Goal: Transaction & Acquisition: Purchase product/service

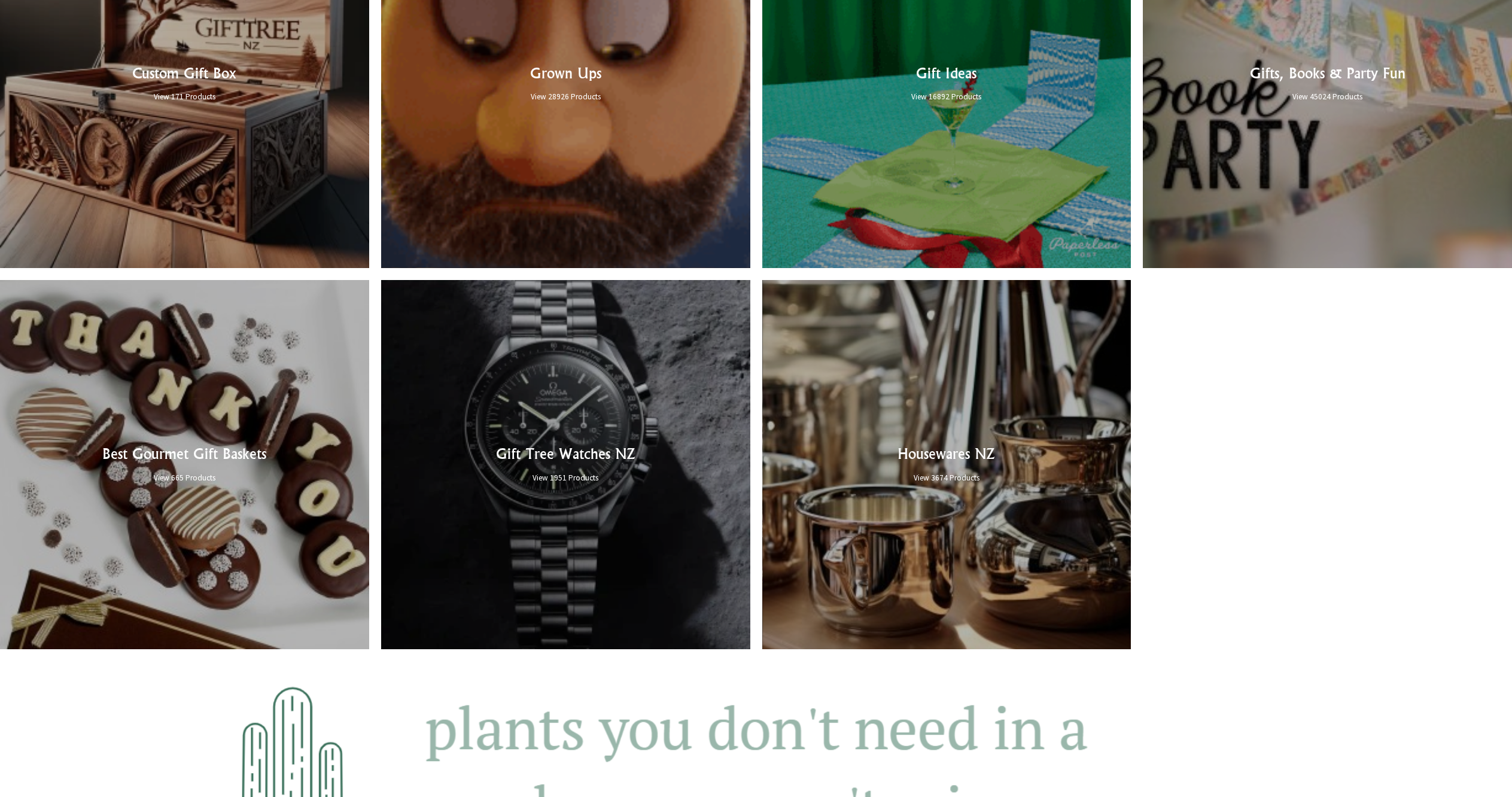
scroll to position [1028, 0]
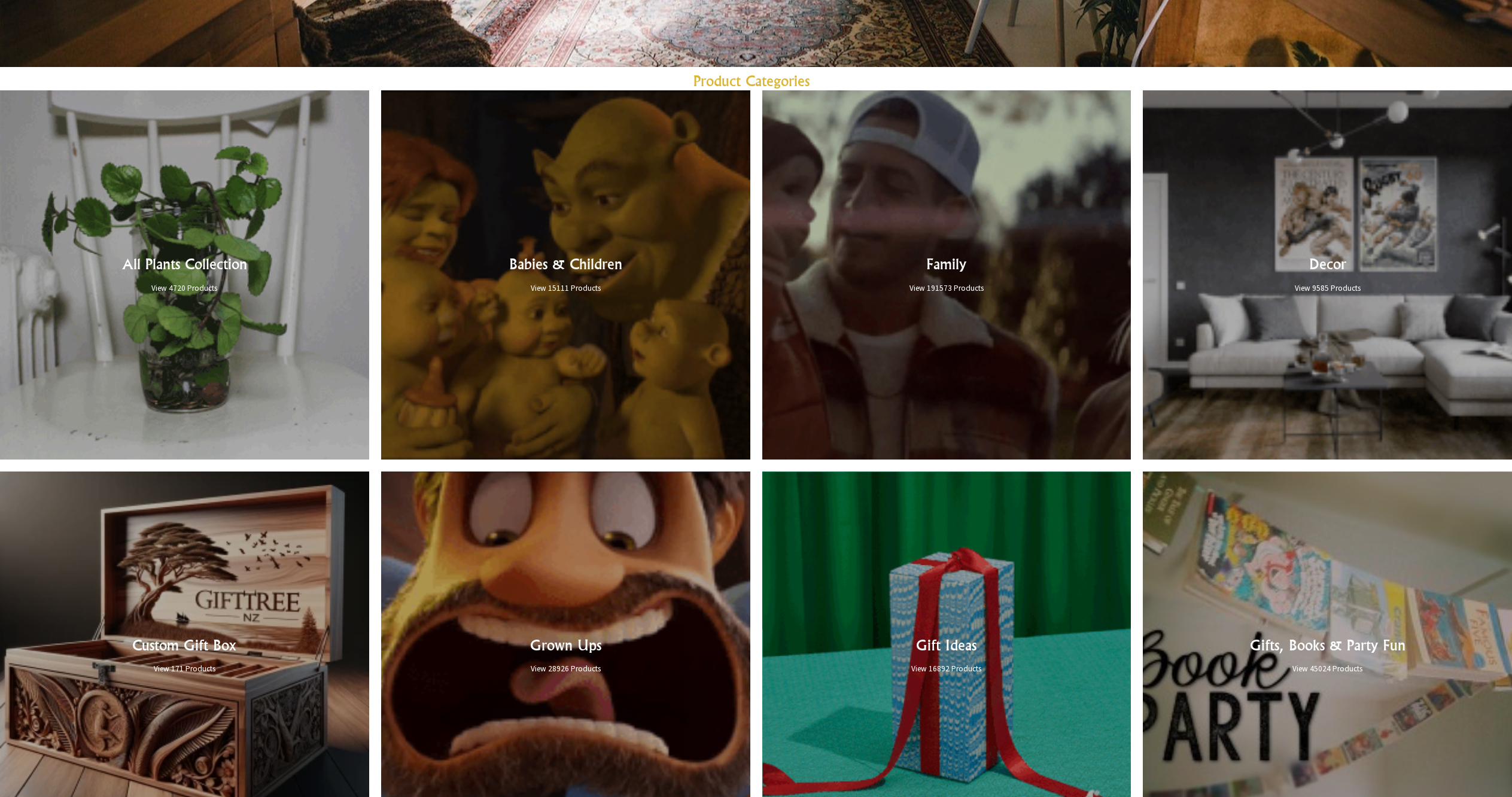
click at [942, 285] on link at bounding box center [947, 275] width 369 height 369
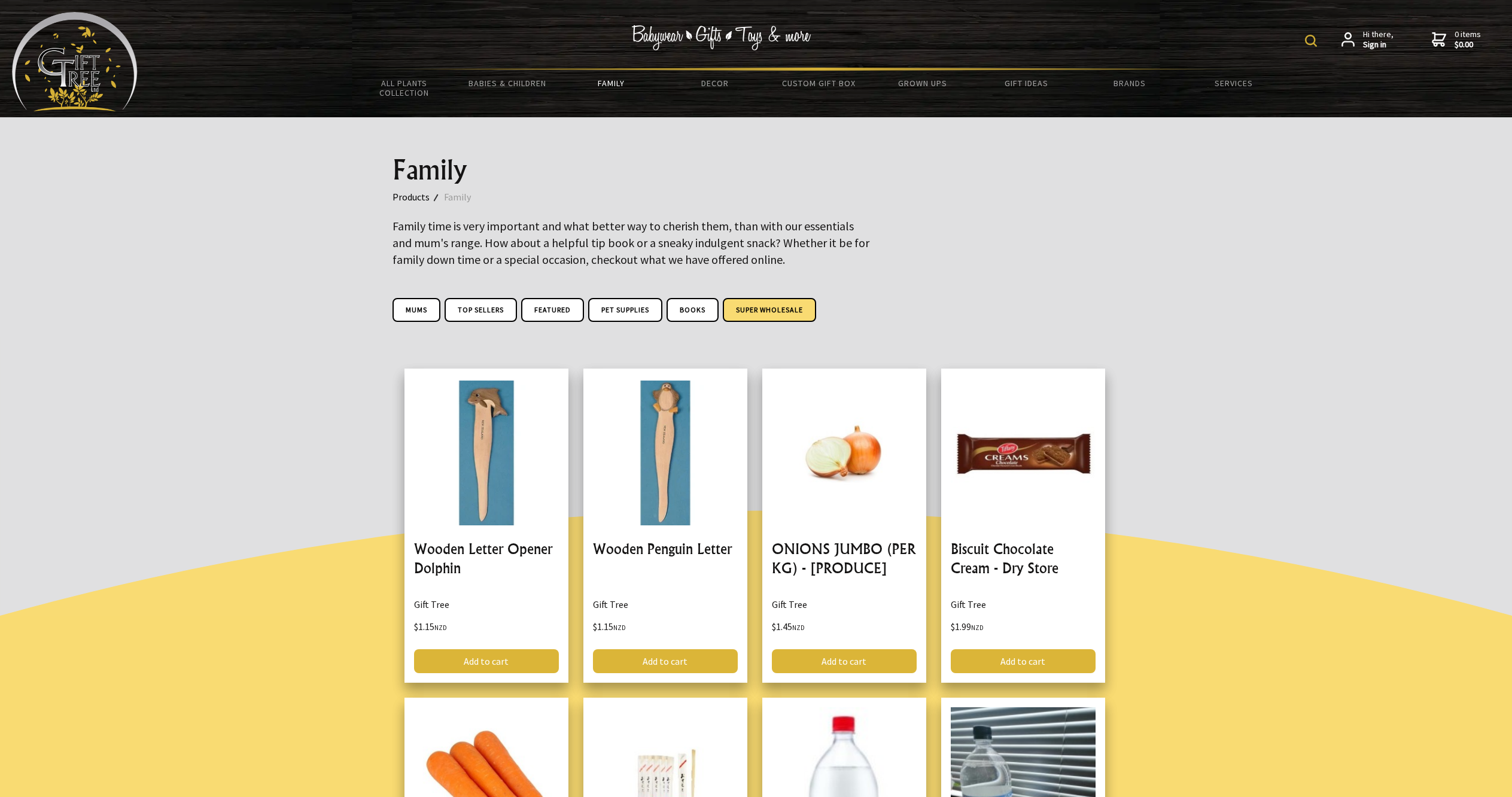
click at [776, 307] on link "Super Wholesale" at bounding box center [770, 310] width 93 height 24
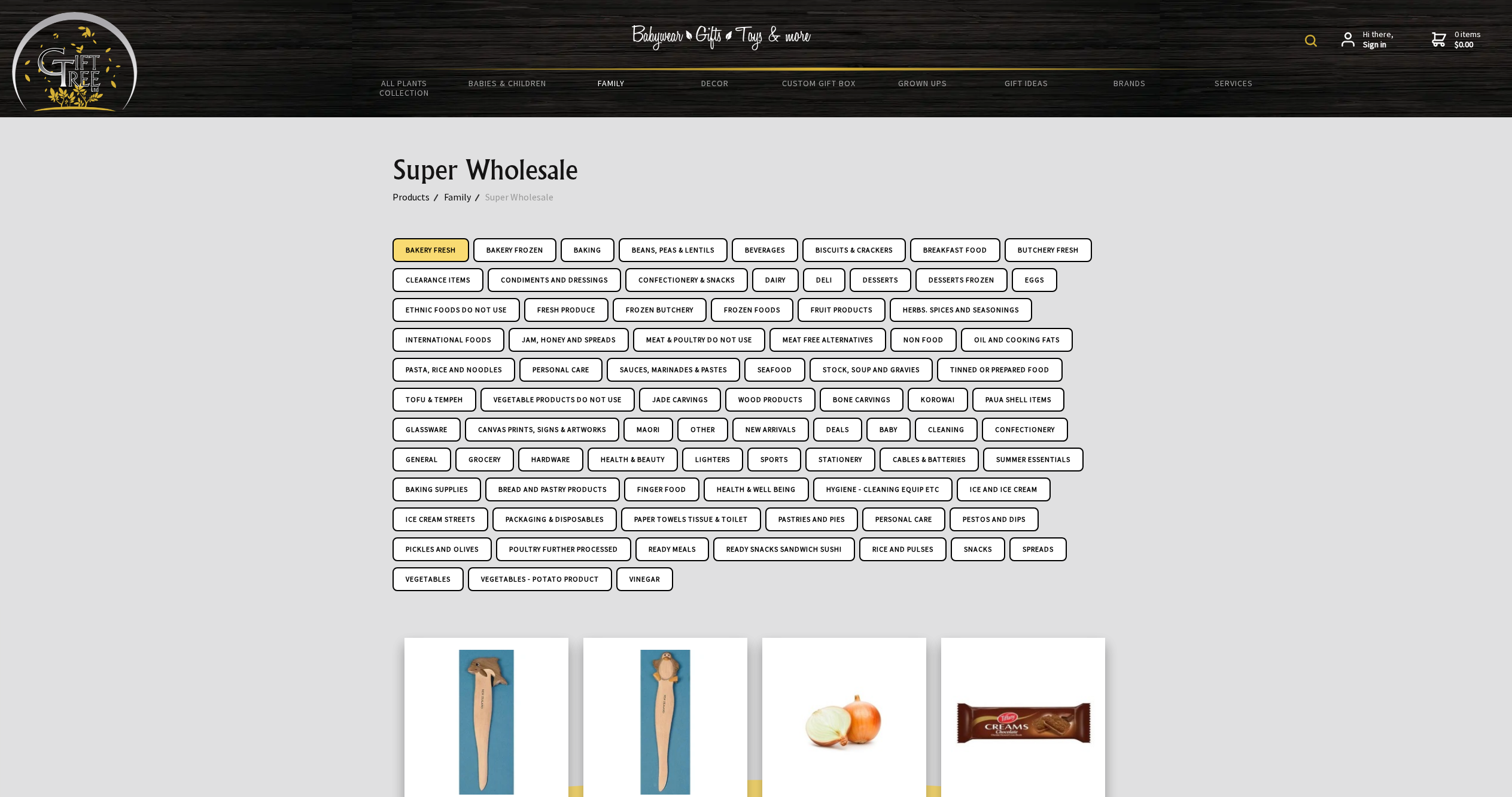
click at [438, 245] on link "Bakery Fresh" at bounding box center [430, 250] width 77 height 24
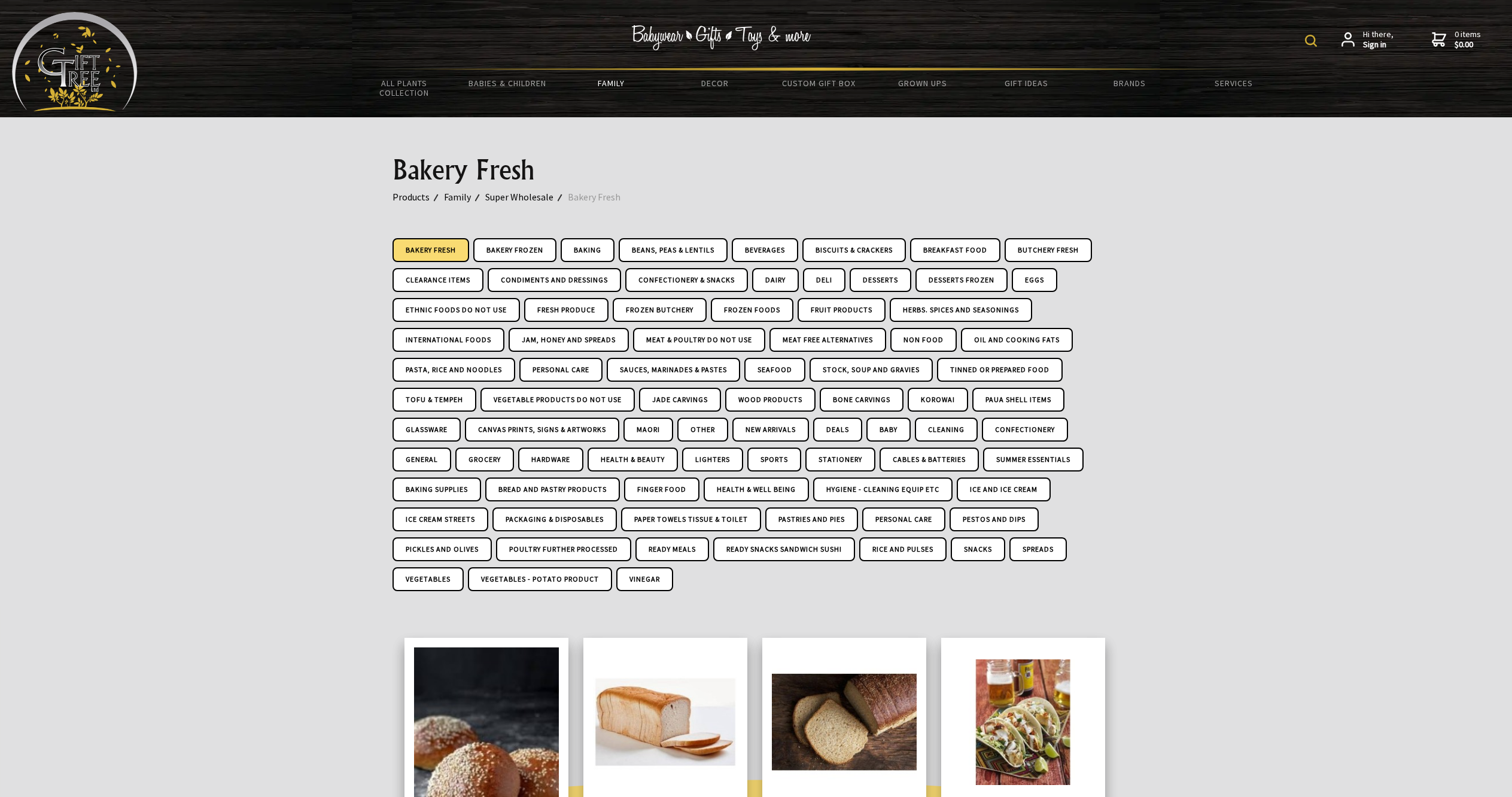
click at [283, 356] on div at bounding box center [756, 362] width 1512 height 489
click at [359, 290] on div at bounding box center [756, 362] width 1512 height 489
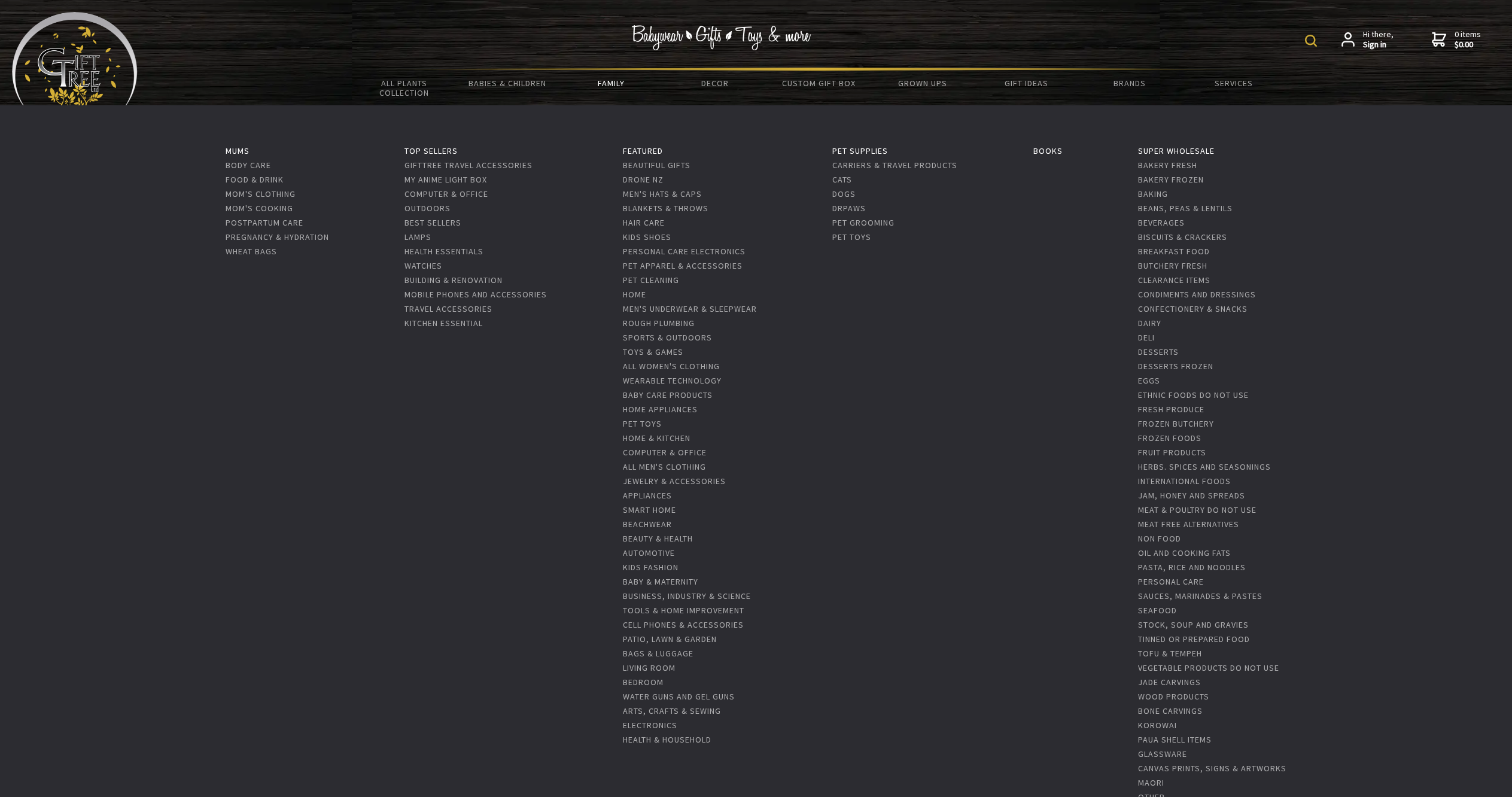
click at [606, 87] on link "Family" at bounding box center [610, 83] width 103 height 25
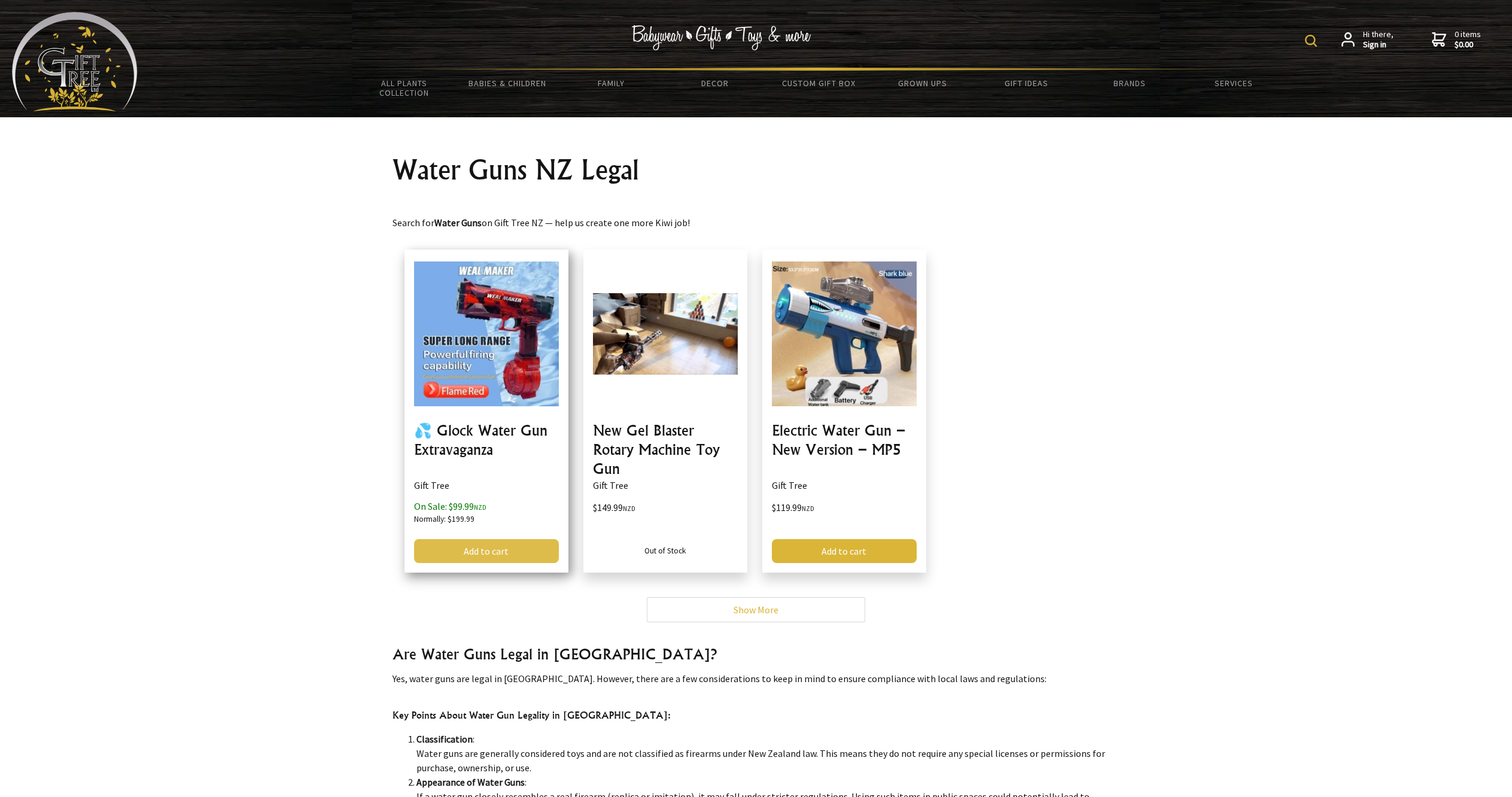
click at [481, 552] on link "Add to cart" at bounding box center [486, 551] width 145 height 24
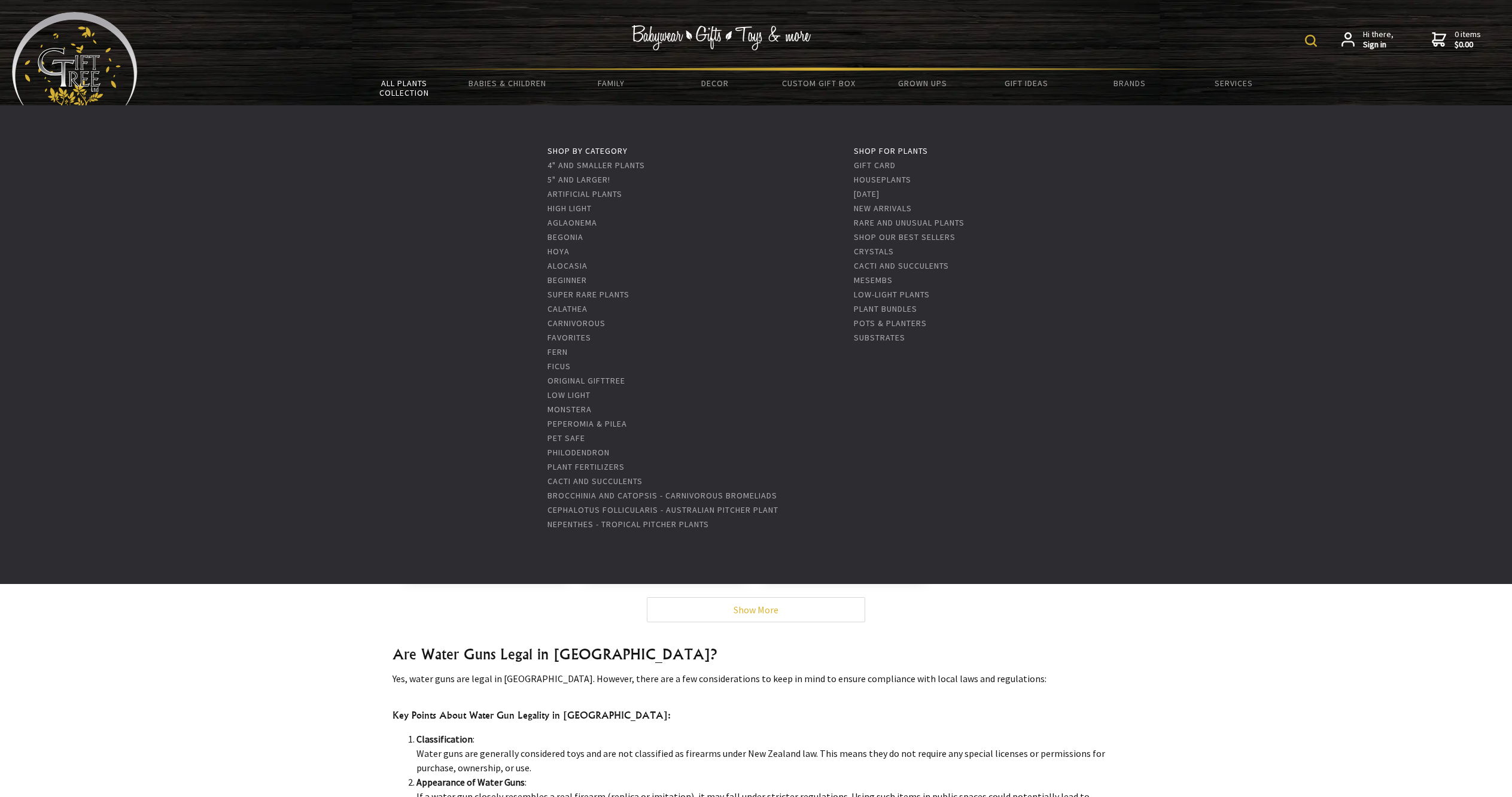
click at [410, 84] on link "All Plants Collection" at bounding box center [404, 88] width 103 height 35
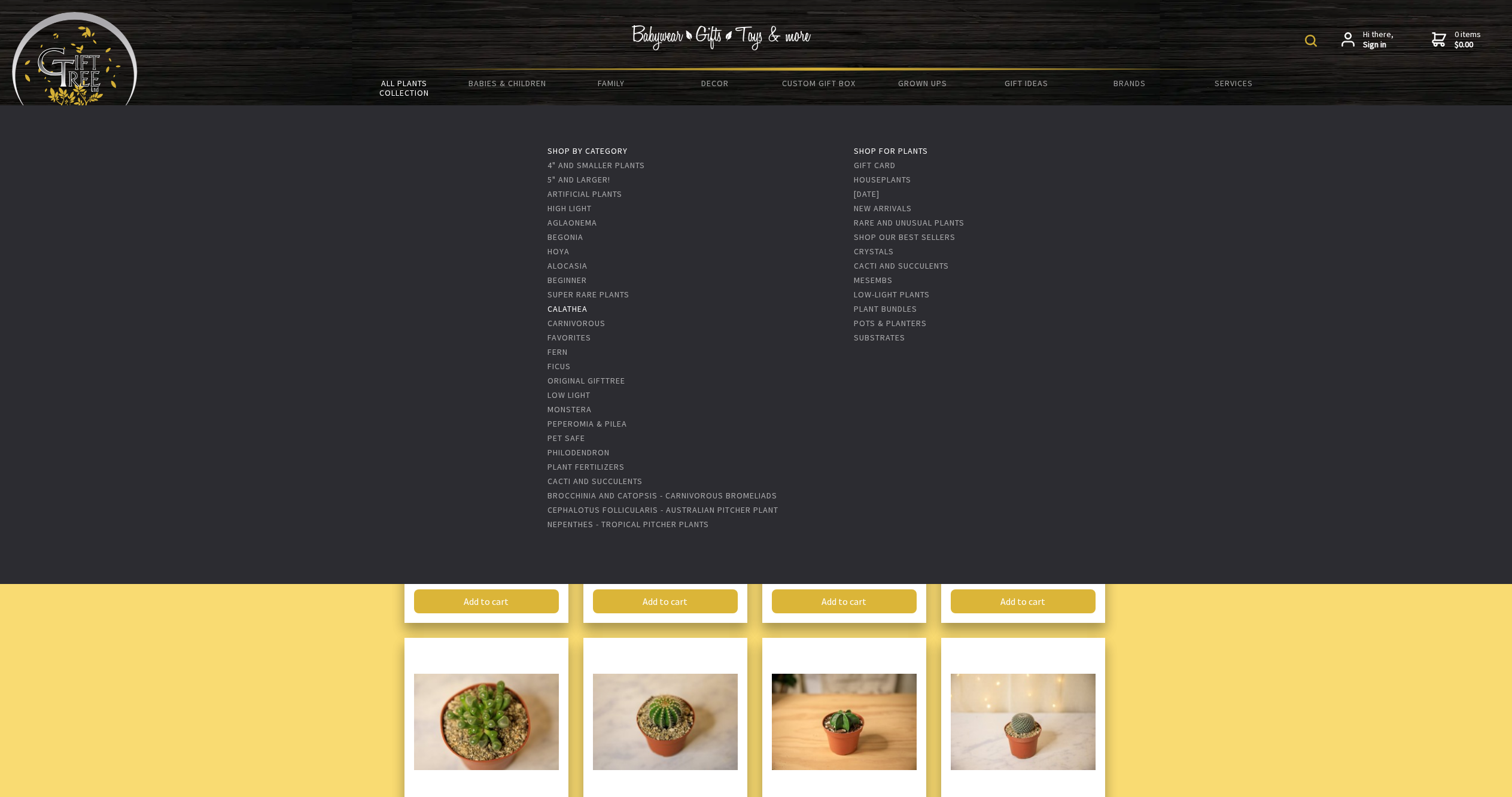
click at [566, 310] on link "Calathea" at bounding box center [567, 309] width 40 height 11
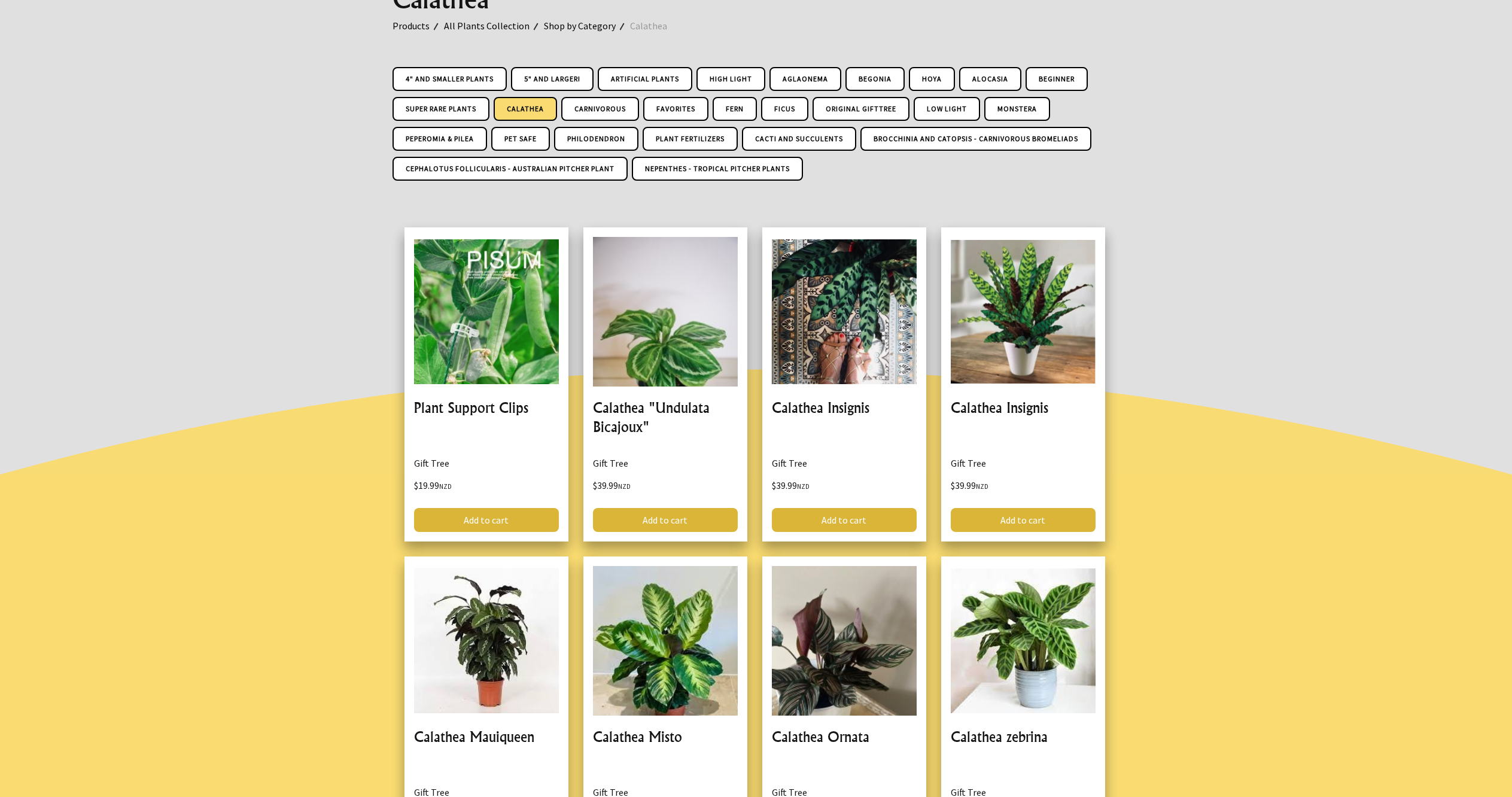
scroll to position [207, 0]
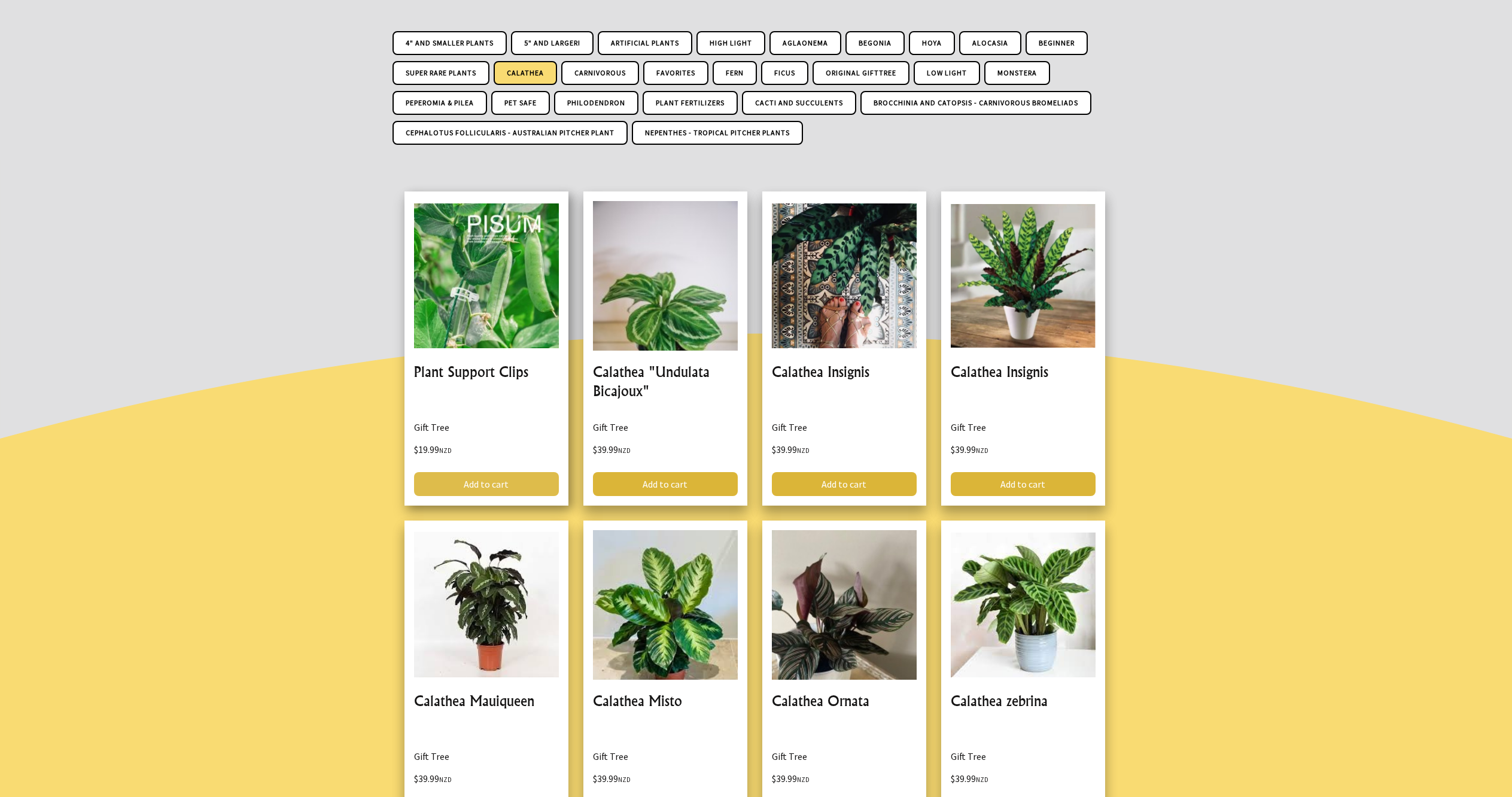
click at [505, 483] on link "Add to cart" at bounding box center [486, 484] width 145 height 24
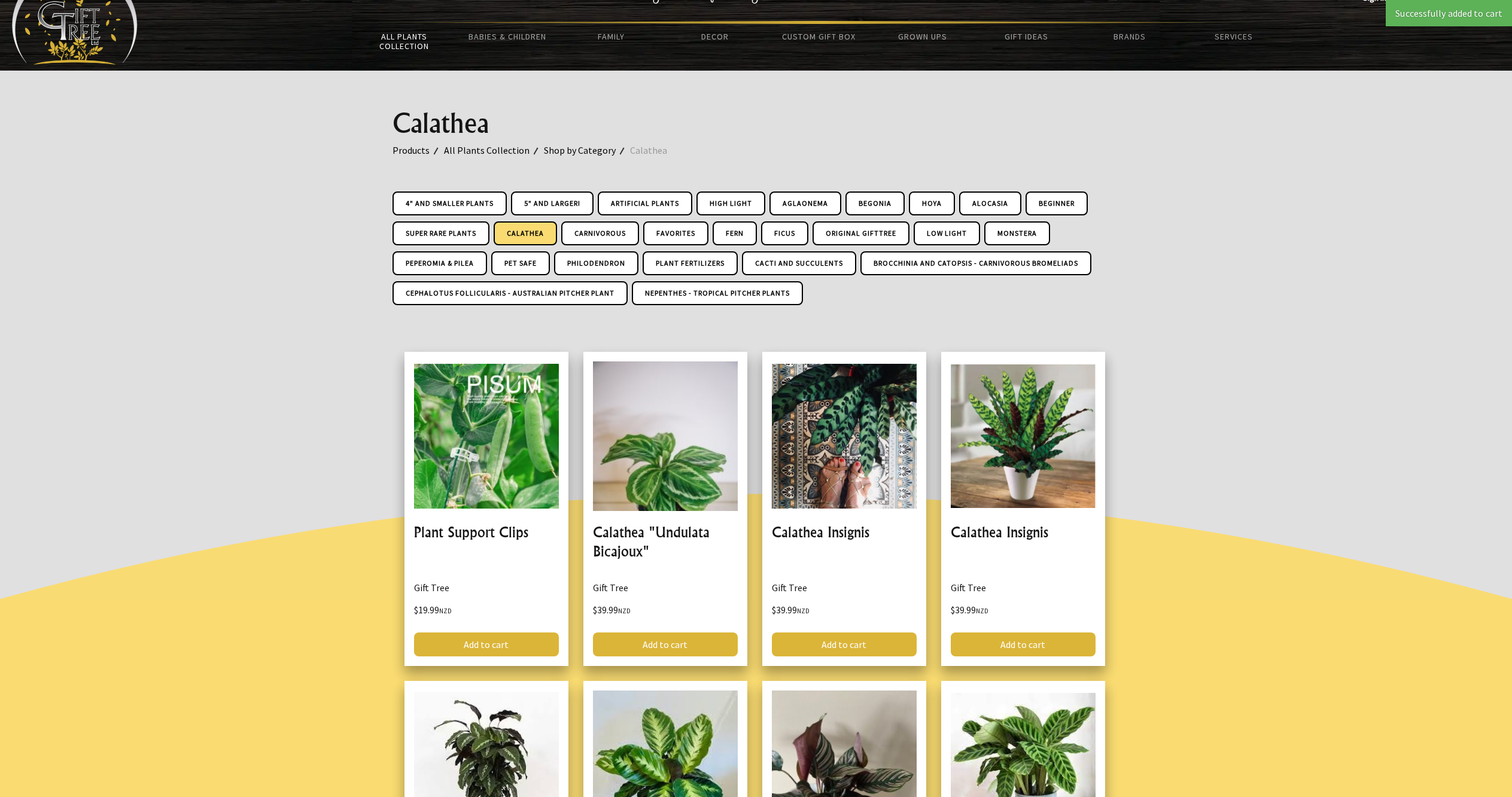
scroll to position [0, 0]
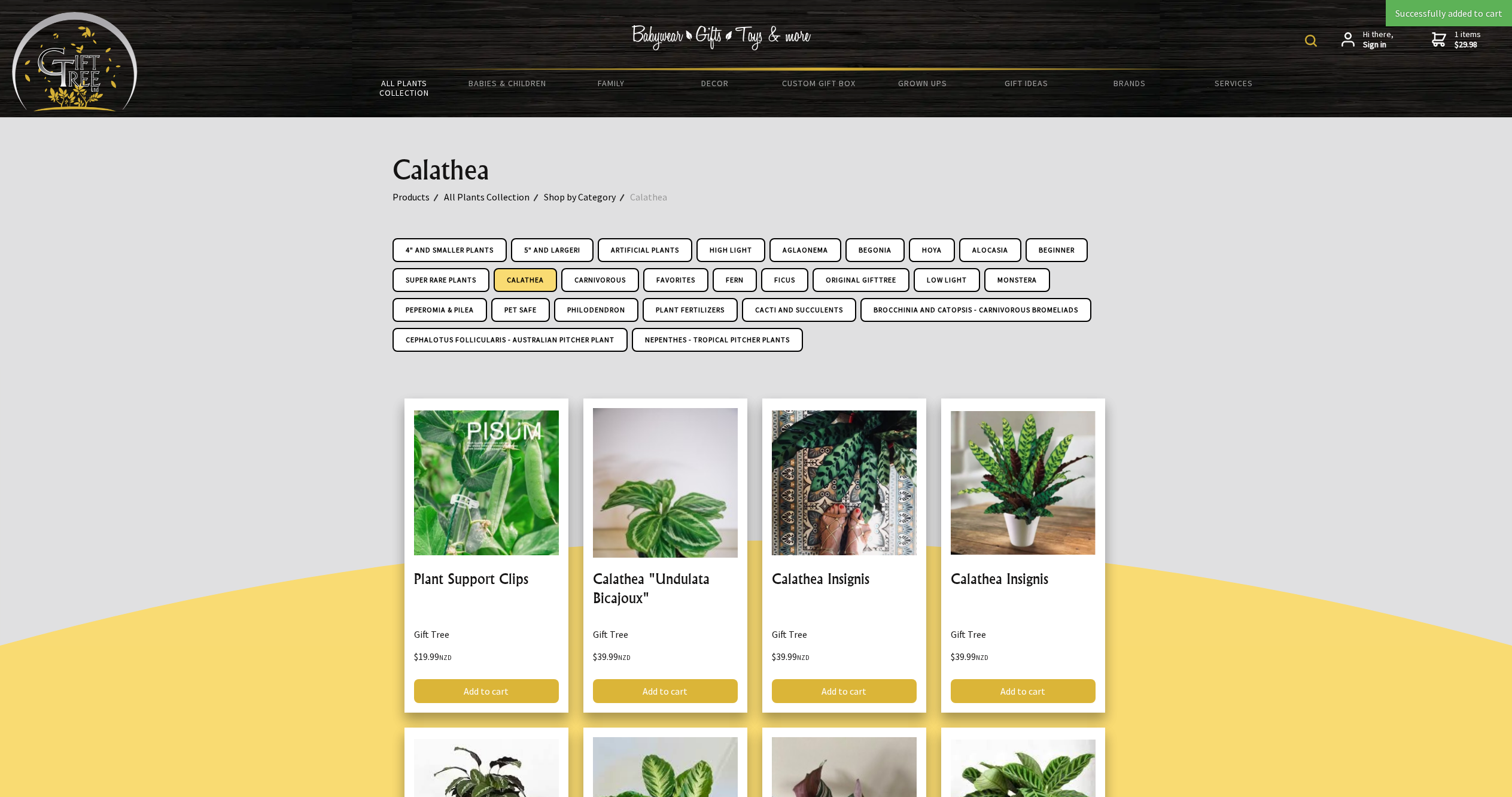
click at [1455, 43] on strong "$29.98" at bounding box center [1468, 45] width 27 height 11
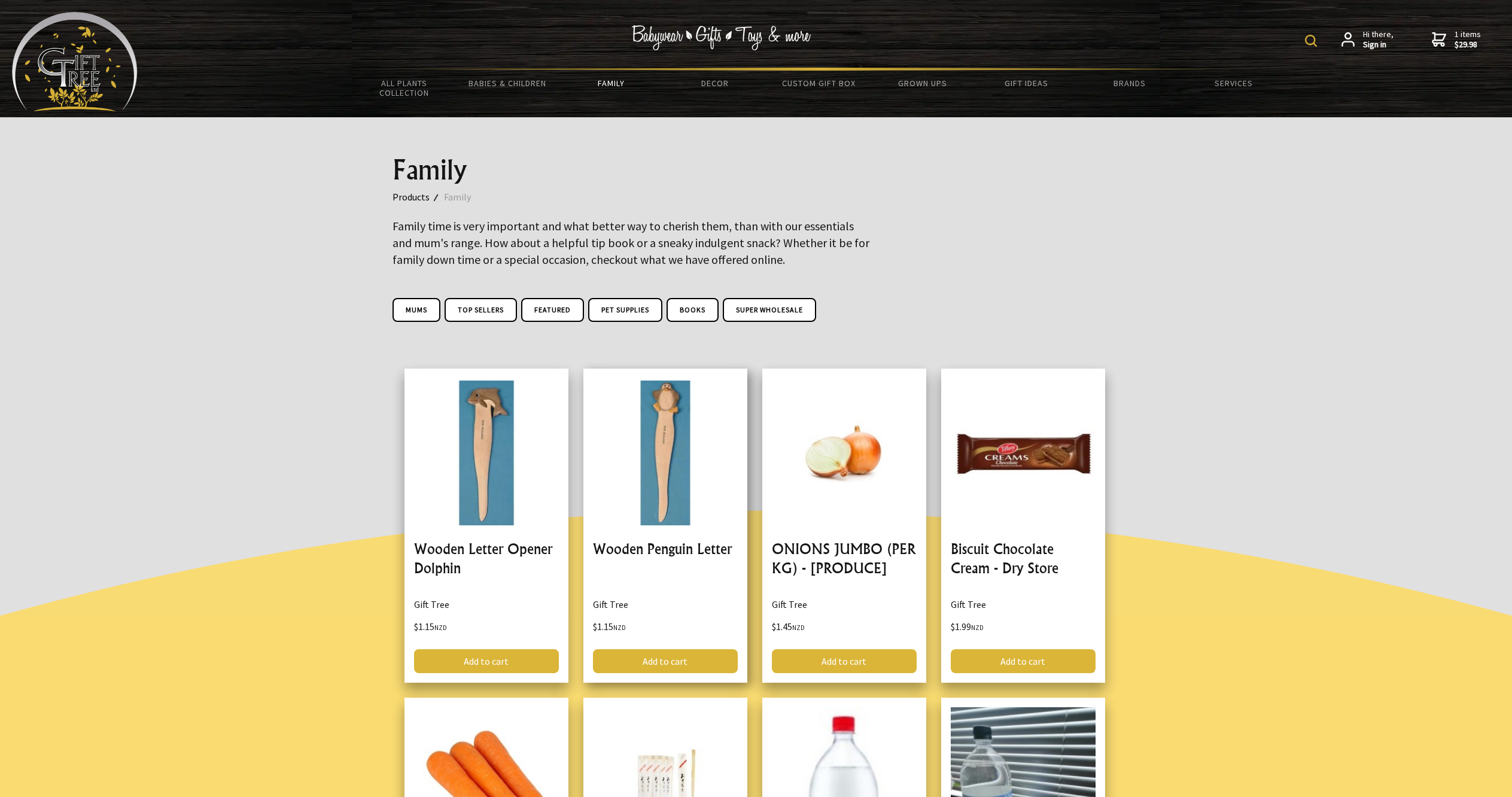
click at [641, 500] on link at bounding box center [665, 525] width 164 height 314
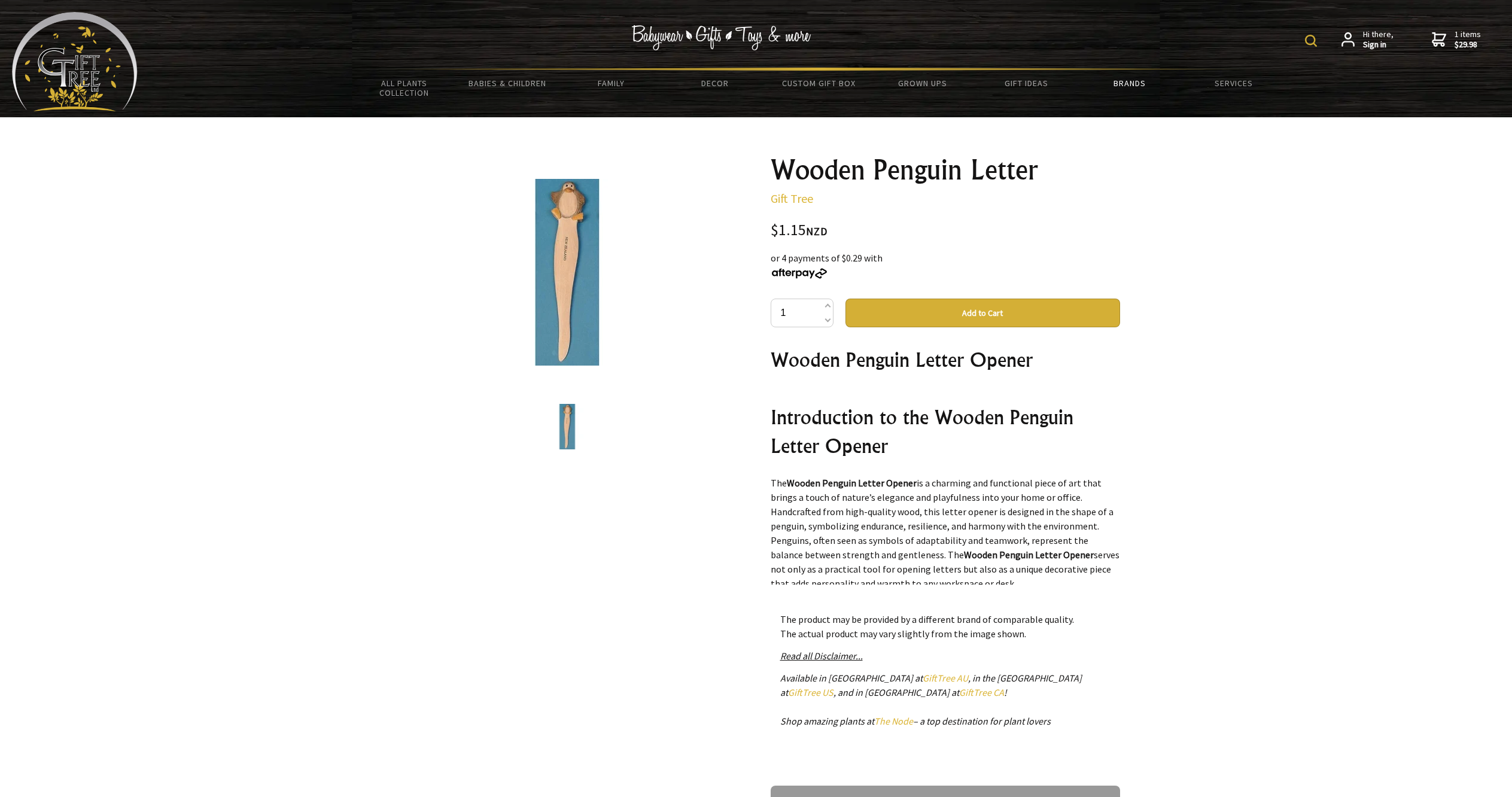
click at [1127, 83] on link "Brands" at bounding box center [1130, 83] width 103 height 25
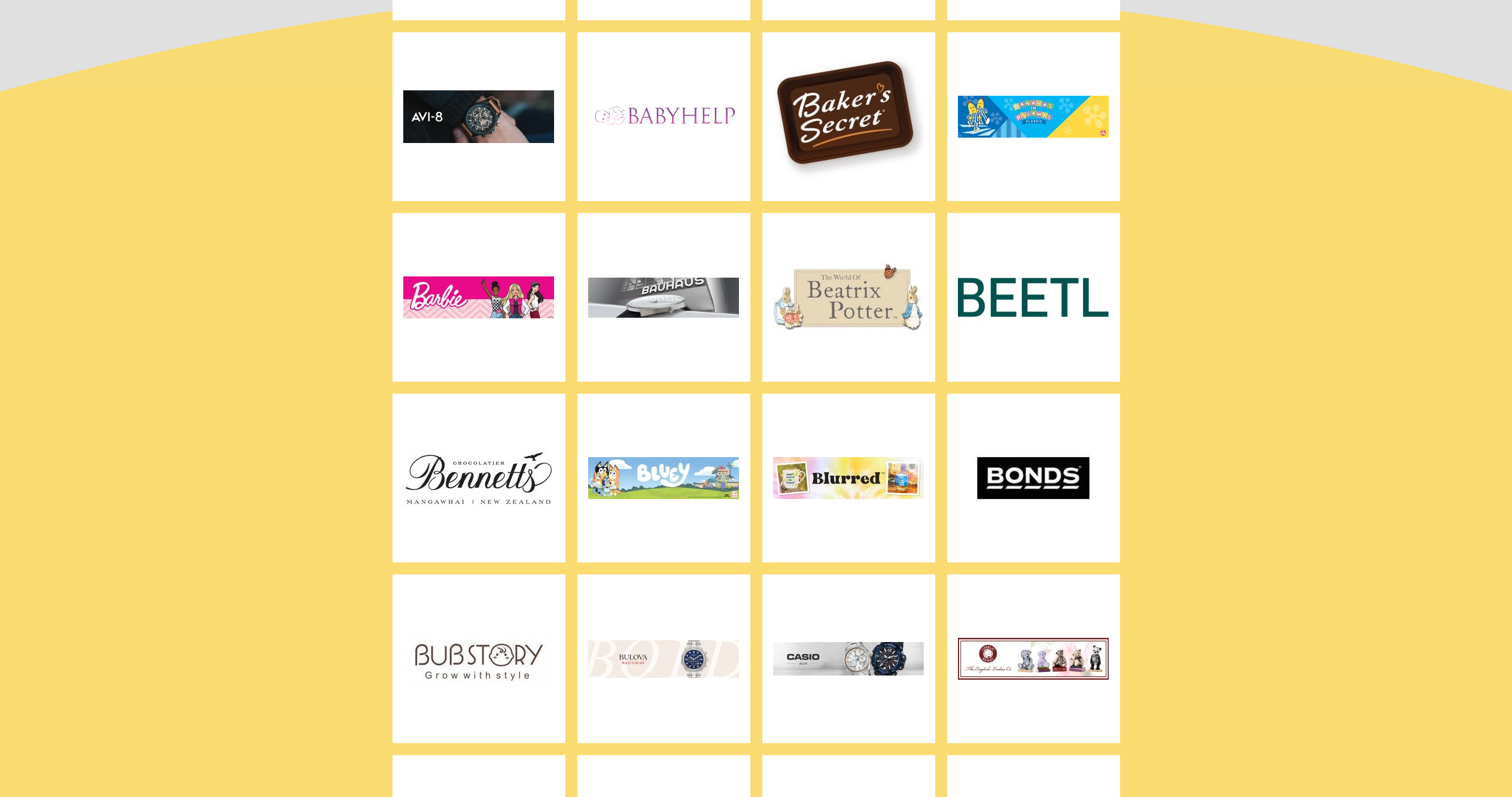
scroll to position [680, 0]
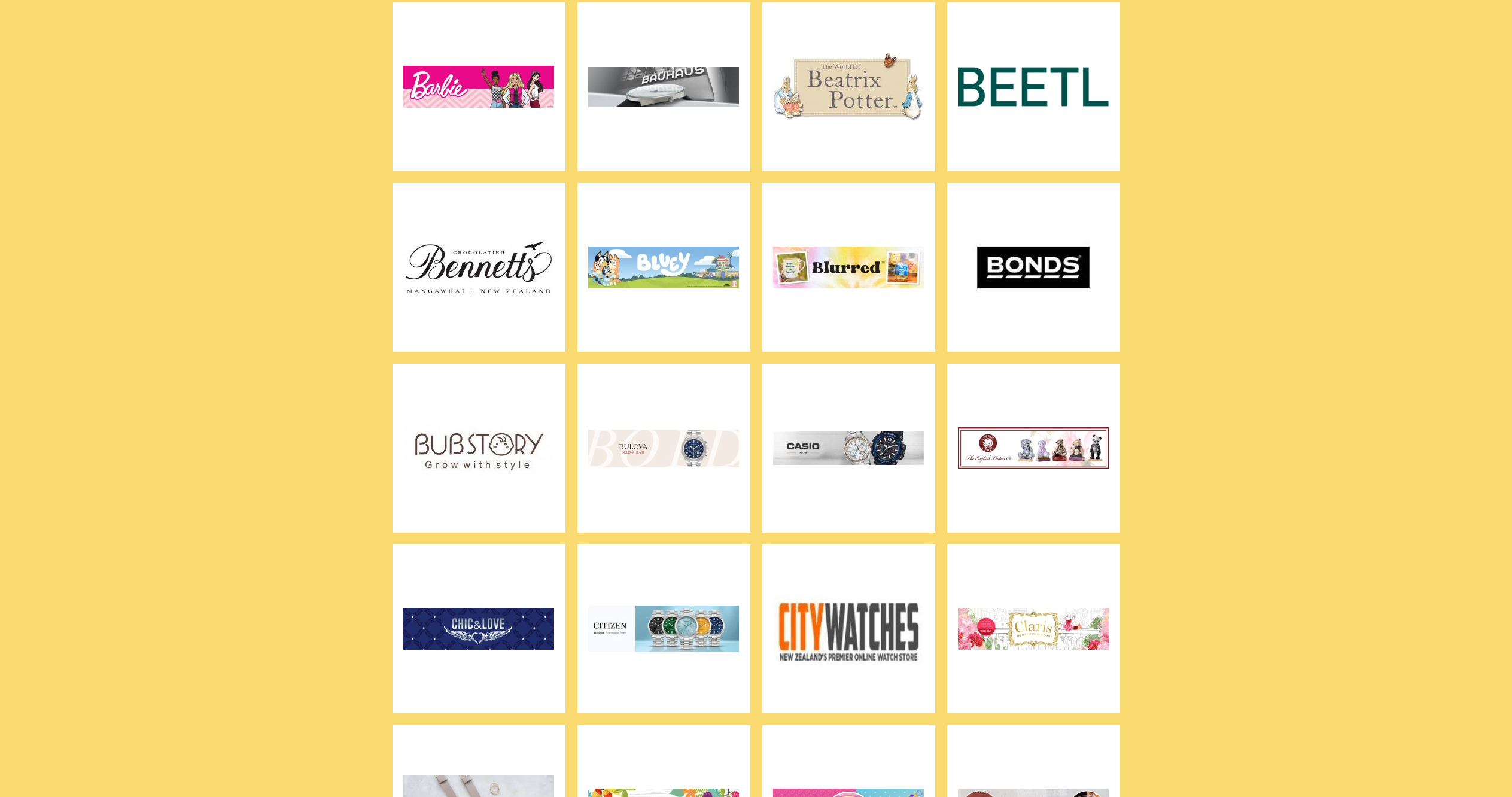
click at [858, 103] on img at bounding box center [848, 87] width 151 height 149
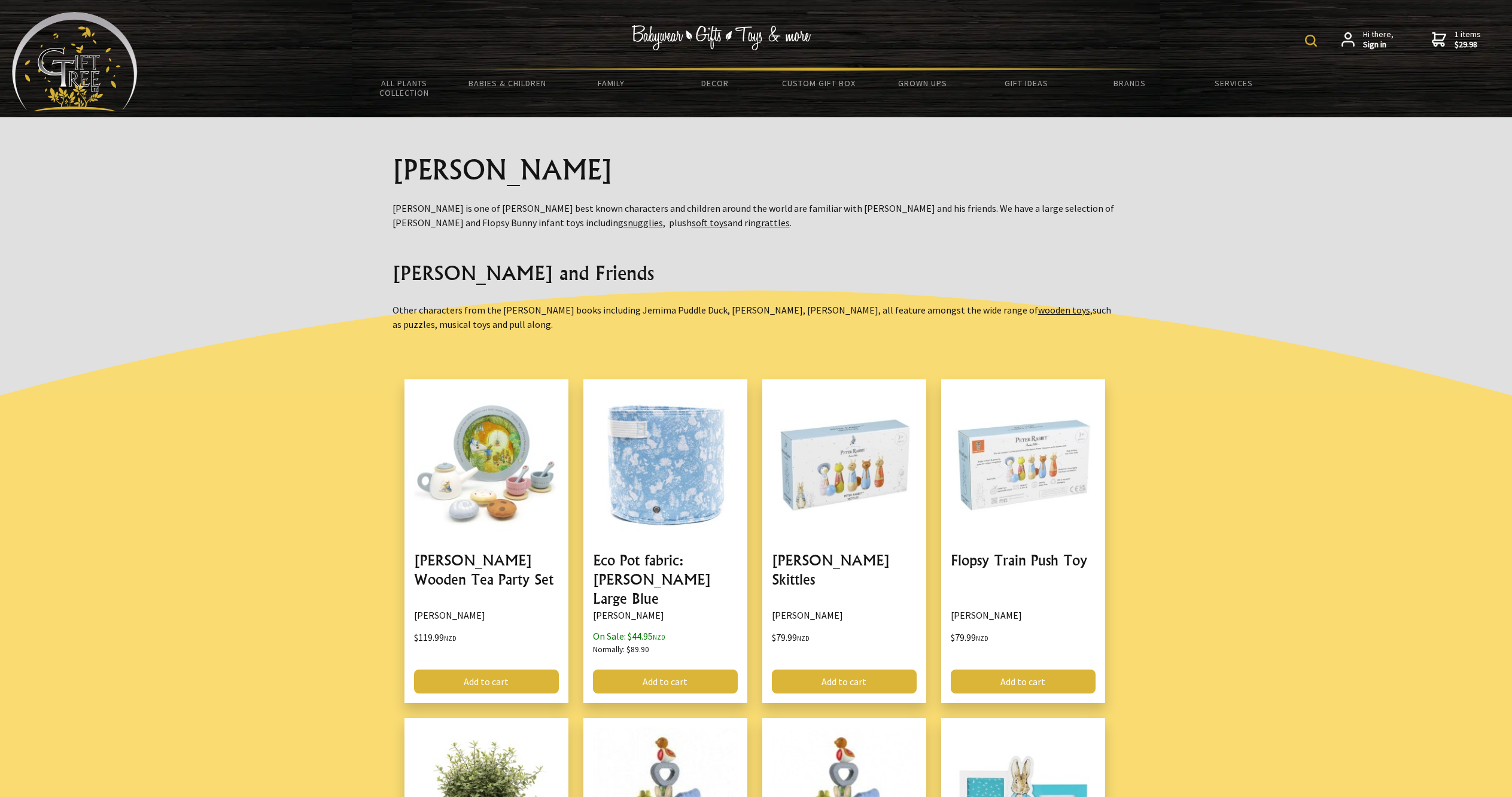
click at [85, 67] on img at bounding box center [75, 61] width 126 height 99
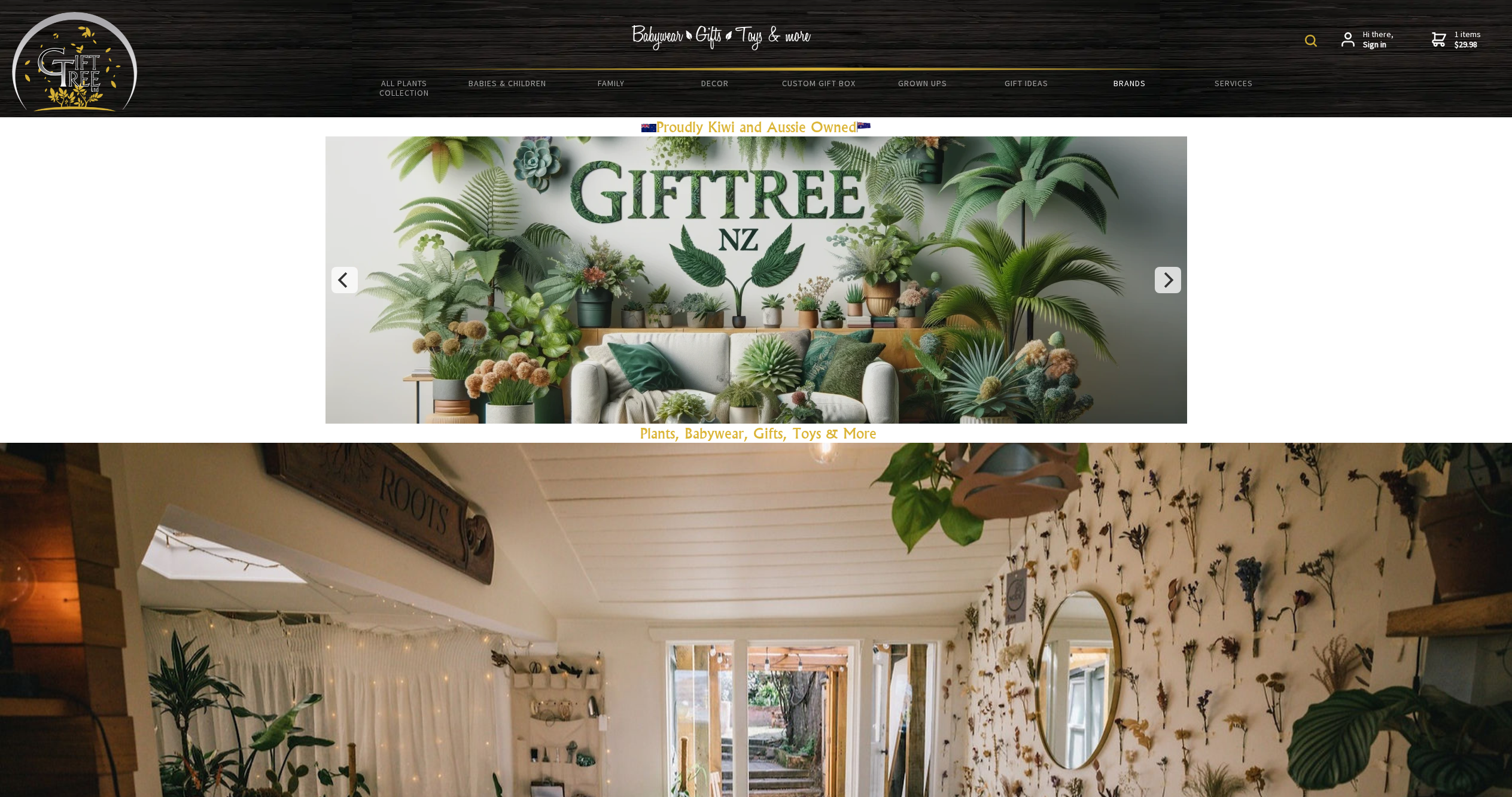
click at [1130, 83] on link "Brands" at bounding box center [1130, 83] width 103 height 25
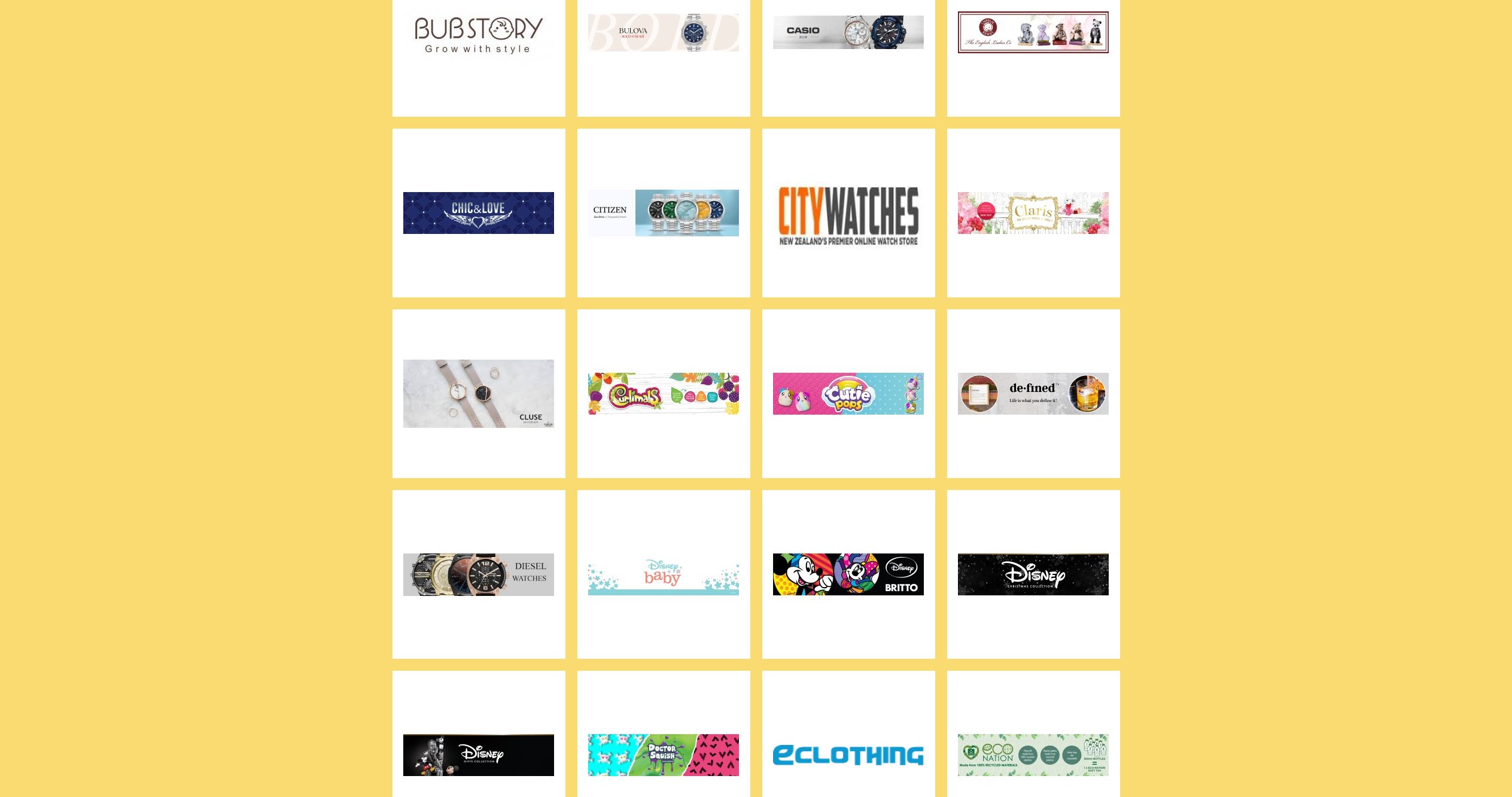
scroll to position [1326, 0]
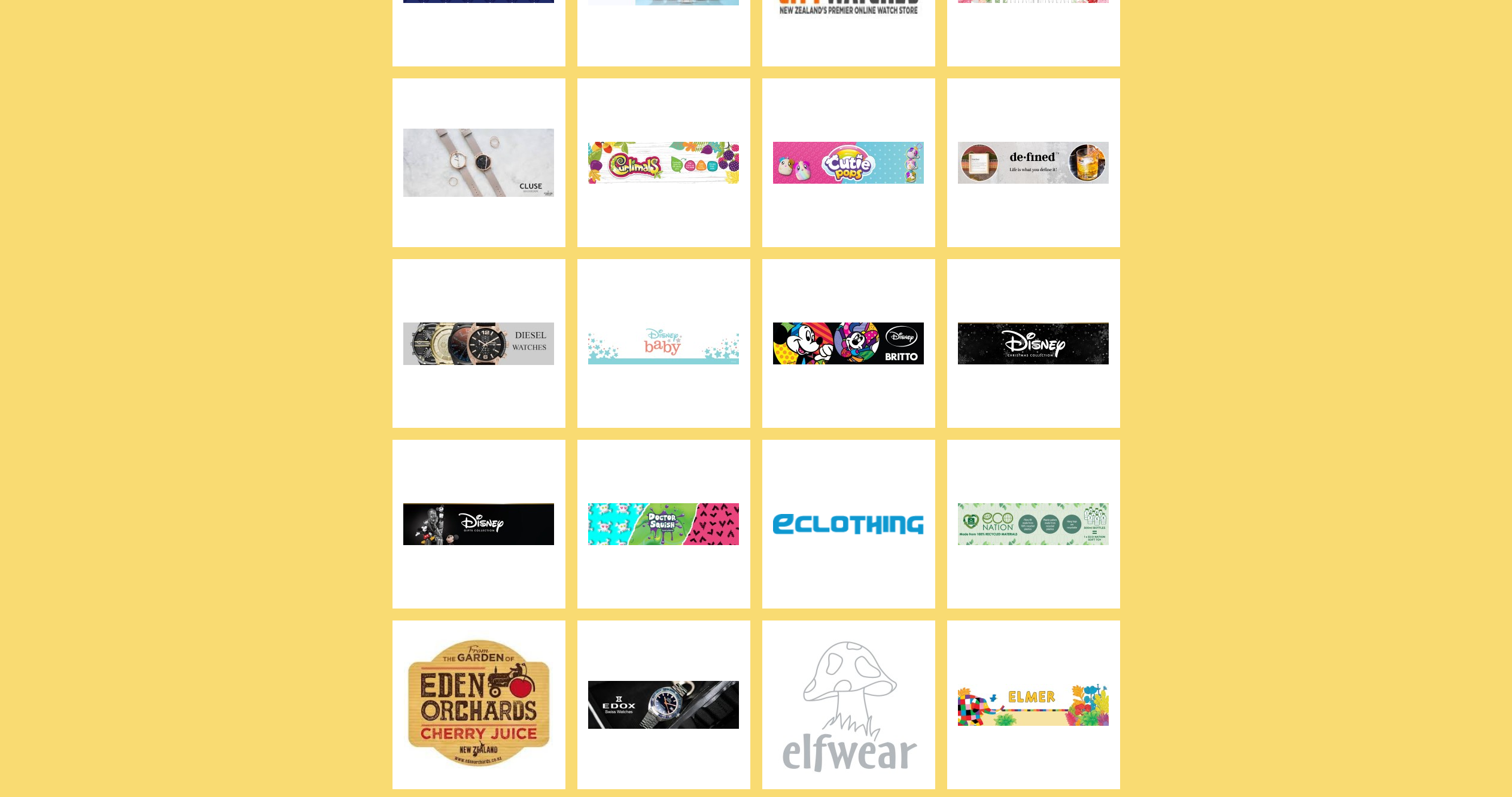
click at [498, 329] on img at bounding box center [478, 343] width 151 height 149
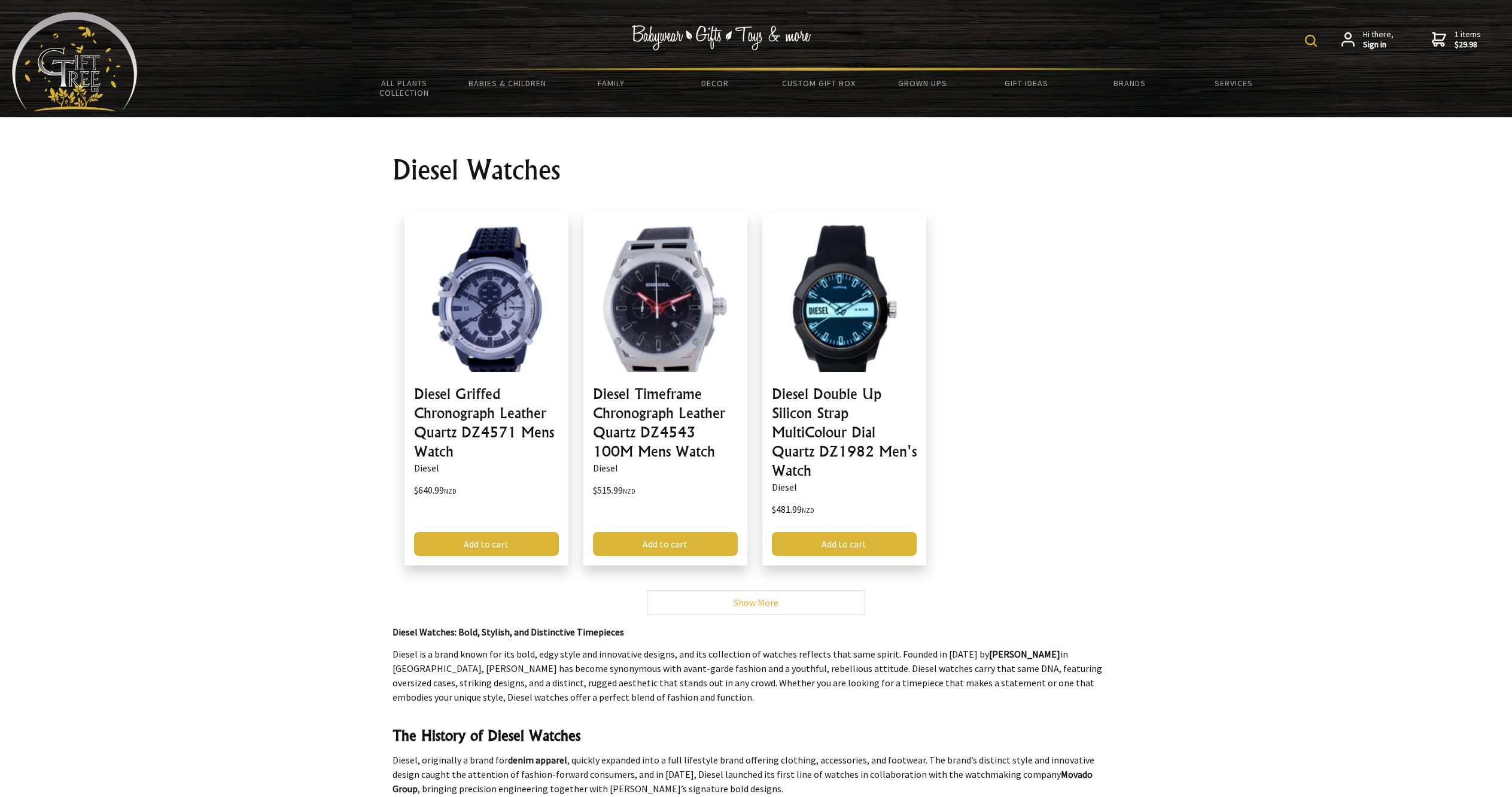
click at [90, 73] on img at bounding box center [75, 61] width 126 height 99
